Goal: Task Accomplishment & Management: Manage account settings

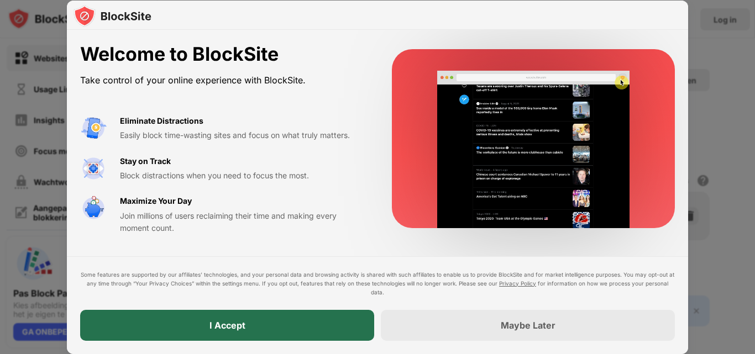
click at [256, 328] on div "I Accept" at bounding box center [227, 325] width 294 height 31
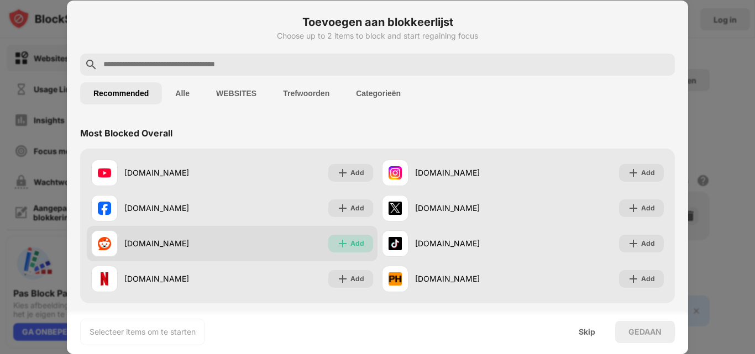
click at [354, 245] on div "Add" at bounding box center [357, 243] width 14 height 11
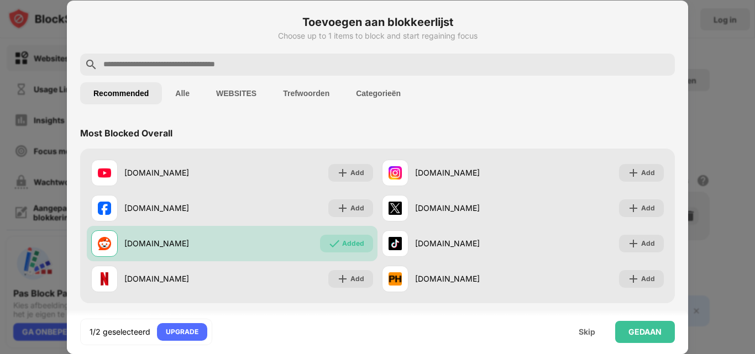
click at [264, 72] on div at bounding box center [377, 65] width 594 height 22
click at [264, 69] on input "text" at bounding box center [386, 64] width 568 height 13
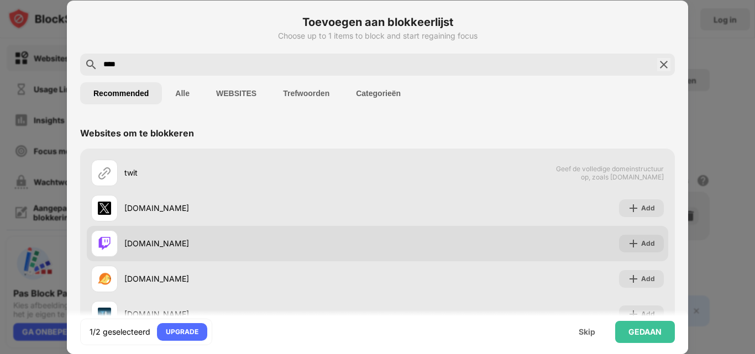
type input "****"
click at [166, 238] on div "[DOMAIN_NAME]" at bounding box center [250, 244] width 253 height 12
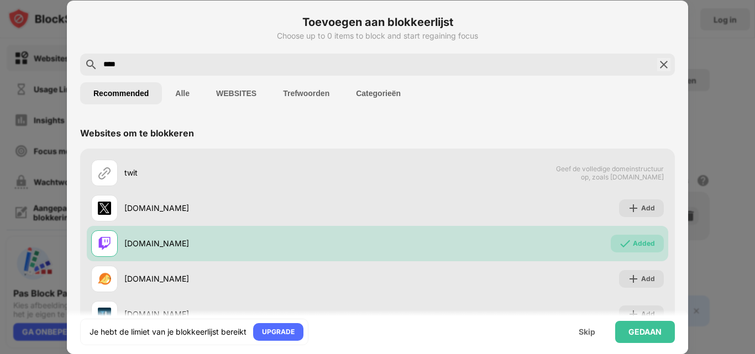
click at [661, 66] on img at bounding box center [663, 64] width 13 height 13
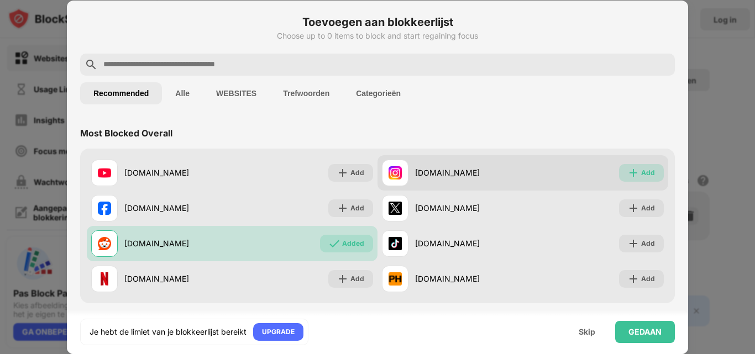
click at [629, 167] on img at bounding box center [633, 172] width 11 height 11
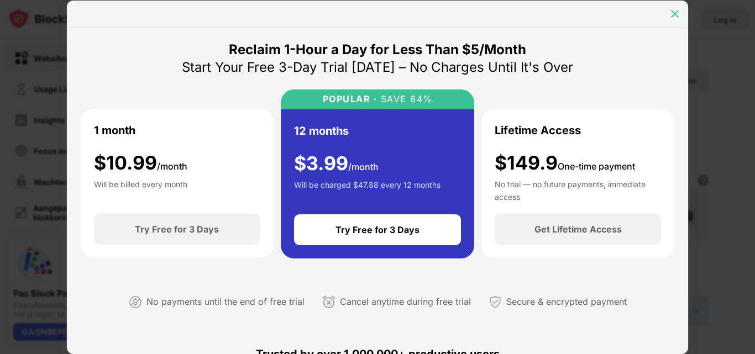
click at [673, 19] on div at bounding box center [675, 14] width 18 height 18
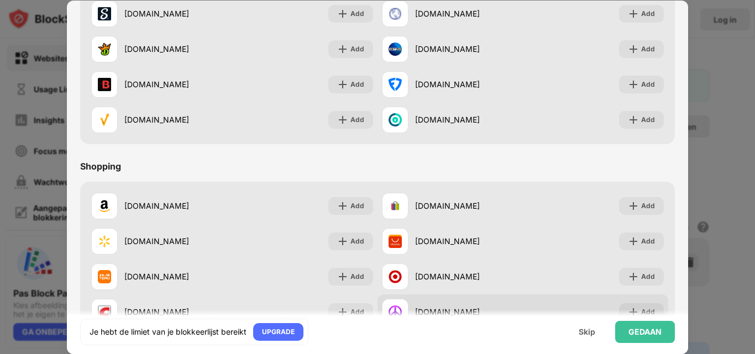
scroll to position [1157, 0]
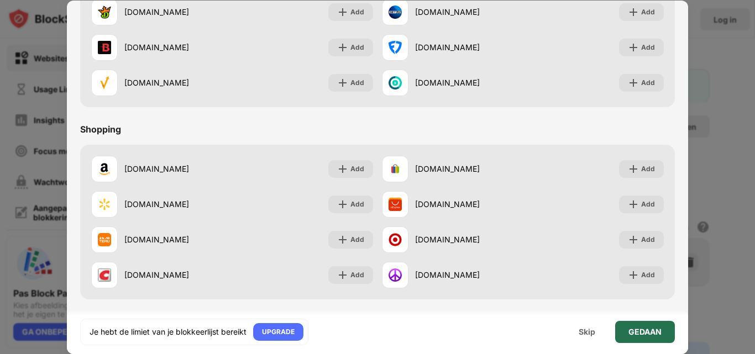
click at [637, 329] on div "GEDAAN" at bounding box center [644, 332] width 33 height 9
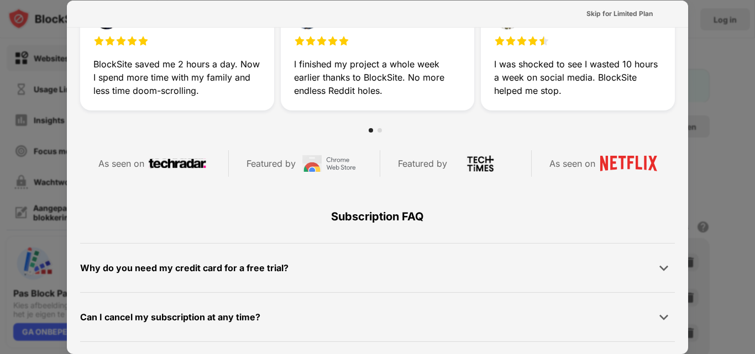
scroll to position [429, 0]
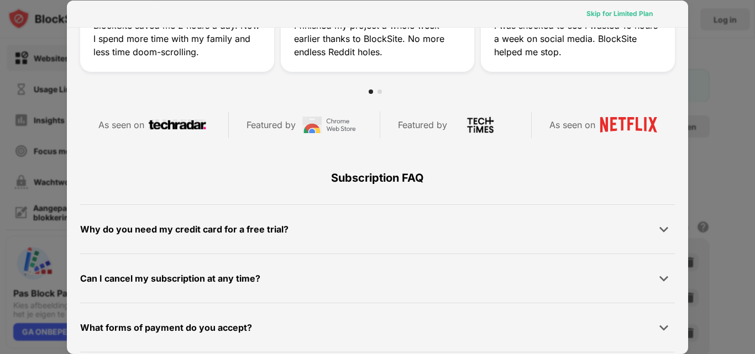
click at [600, 14] on div "Skip for Limited Plan" at bounding box center [619, 13] width 66 height 11
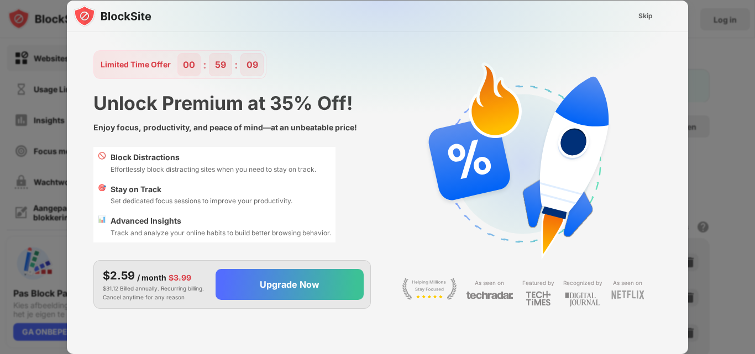
scroll to position [0, 0]
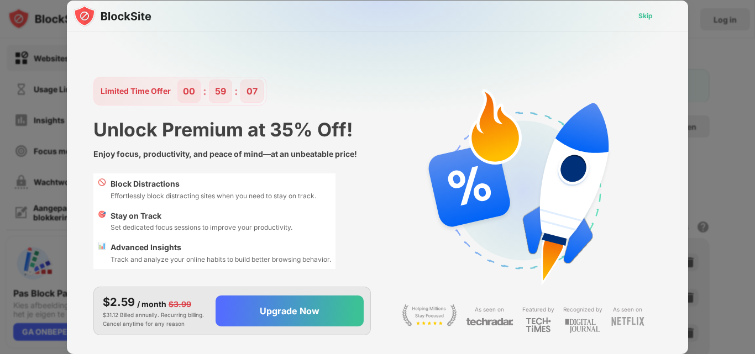
click at [636, 18] on div "Skip" at bounding box center [645, 16] width 32 height 18
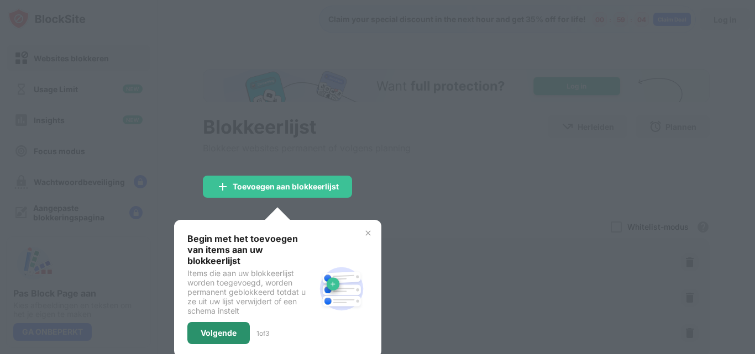
click at [201, 329] on div "Volgende" at bounding box center [218, 333] width 62 height 22
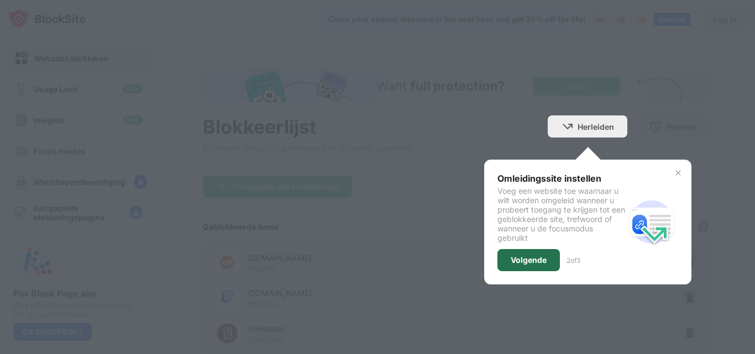
click at [497, 250] on div "Volgende" at bounding box center [528, 260] width 62 height 22
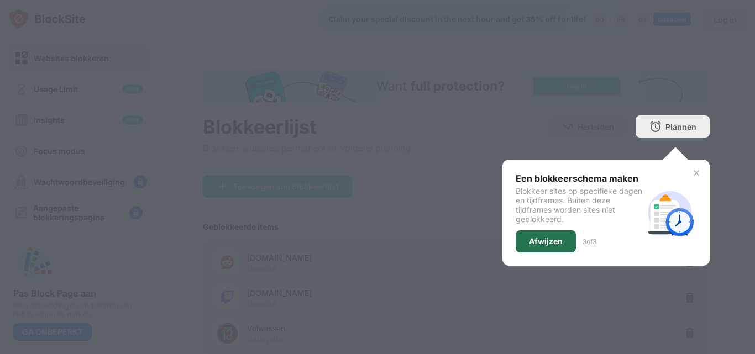
click at [544, 239] on div "Afwijzen" at bounding box center [546, 241] width 34 height 9
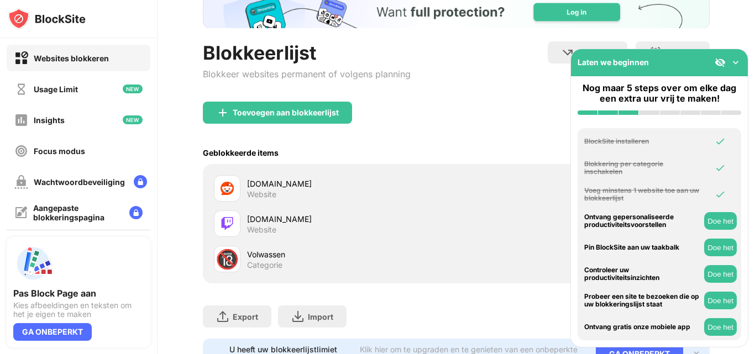
scroll to position [75, 0]
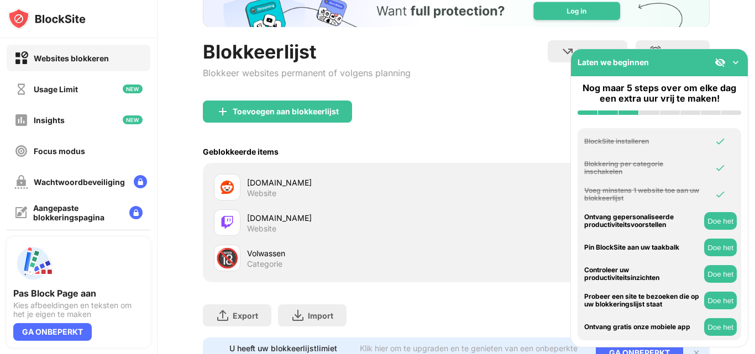
click at [737, 57] on img at bounding box center [735, 62] width 11 height 11
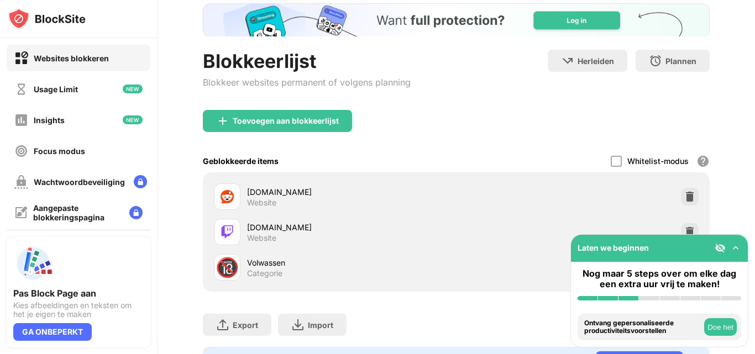
scroll to position [129, 0]
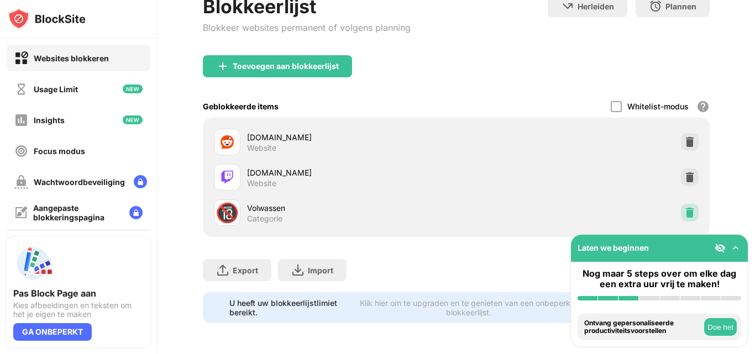
click at [687, 204] on div at bounding box center [690, 213] width 18 height 18
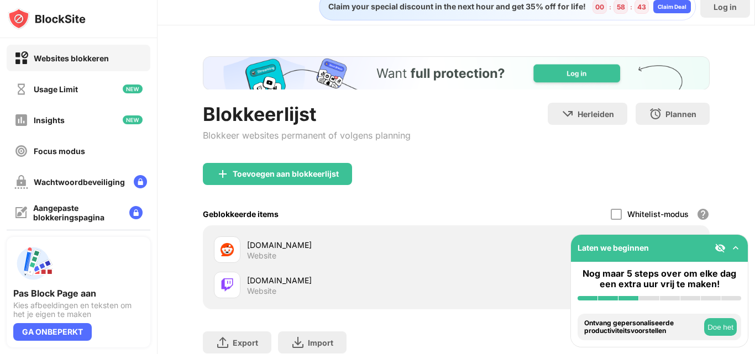
scroll to position [0, 0]
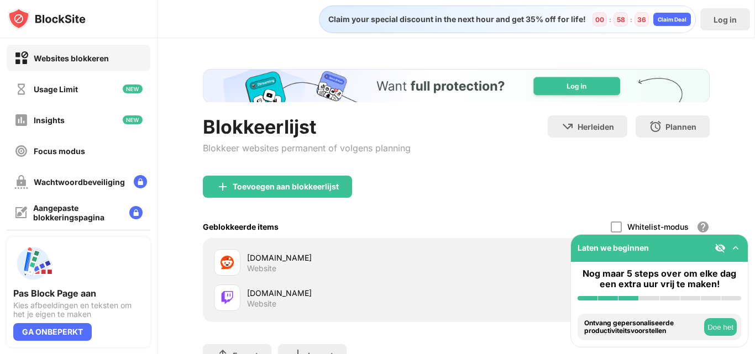
click at [725, 244] on img at bounding box center [719, 248] width 11 height 11
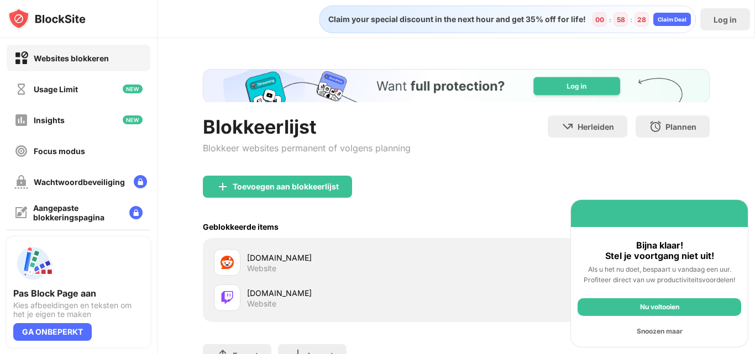
click at [635, 304] on div "Nu voltooien" at bounding box center [659, 307] width 164 height 18
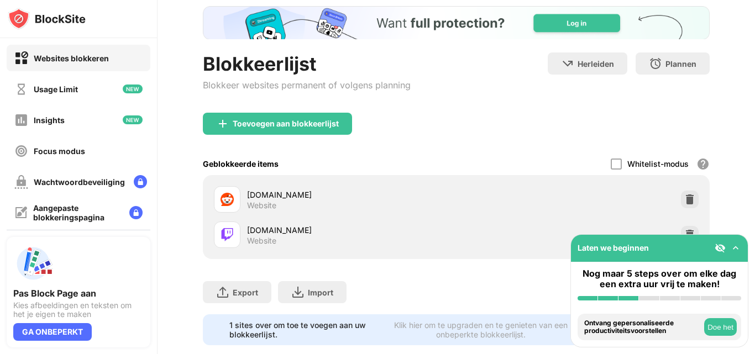
scroll to position [68, 0]
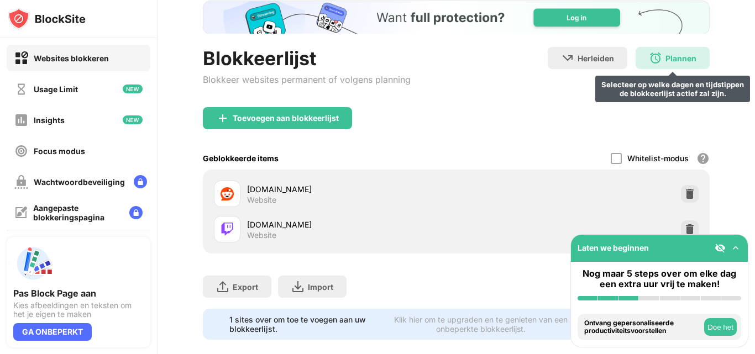
click at [653, 66] on div "Plannen Selecteer op welke dagen en tijdstippen de blokkeerlijst actief zal zij…" at bounding box center [672, 58] width 74 height 22
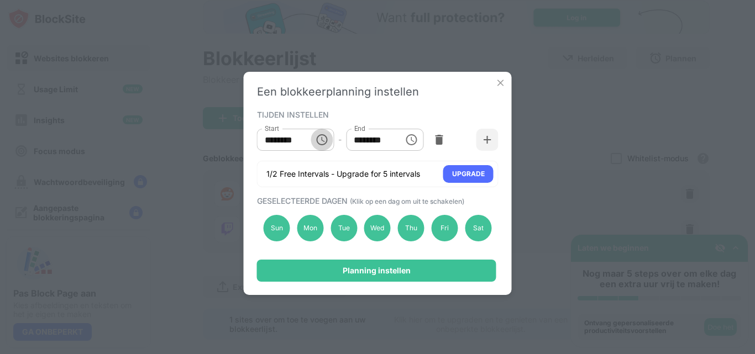
click at [318, 142] on icon "Choose time, selected time is 10:00 AM" at bounding box center [321, 139] width 13 height 13
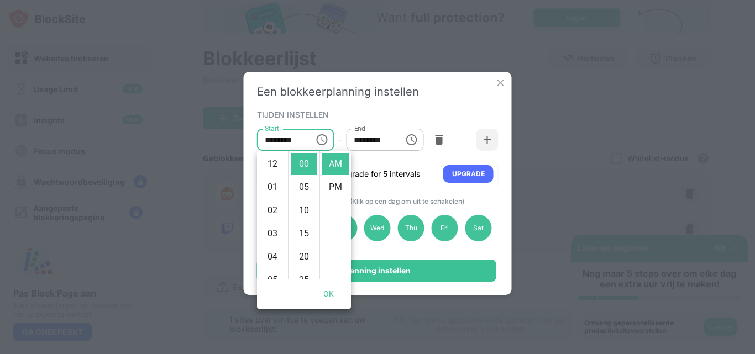
scroll to position [232, 0]
click at [425, 123] on div "TIJDEN INSTELLEN Start ******** Start - End ******** End 1/2 Free Intervals - U…" at bounding box center [377, 147] width 241 height 80
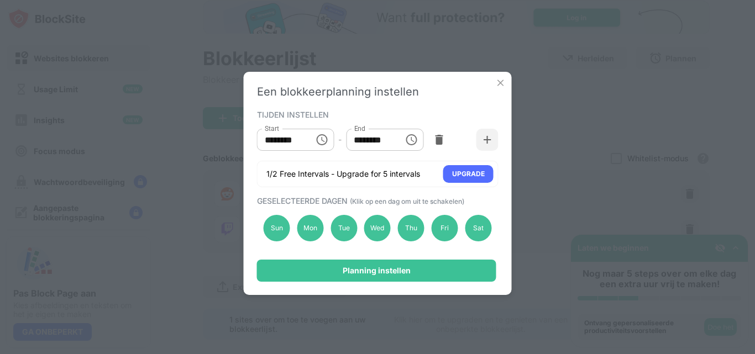
click at [495, 85] on img at bounding box center [500, 82] width 11 height 11
